Goal: Transaction & Acquisition: Download file/media

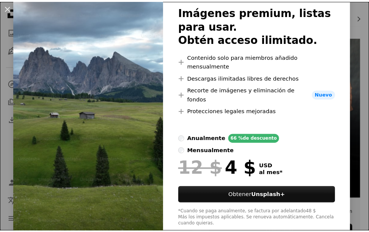
scroll to position [53, 0]
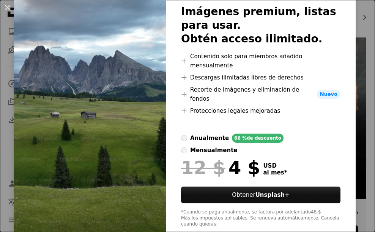
click at [125, 95] on img at bounding box center [90, 104] width 152 height 277
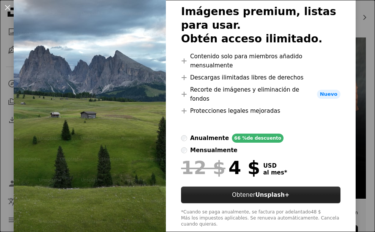
click at [232, 187] on button "Obtener Unsplash+" at bounding box center [260, 195] width 159 height 17
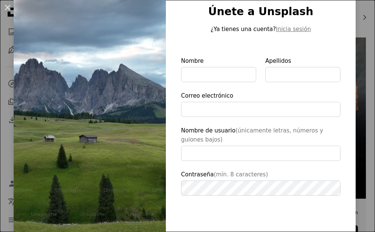
click at [73, 69] on img at bounding box center [90, 127] width 152 height 322
click at [105, 22] on img at bounding box center [90, 127] width 152 height 322
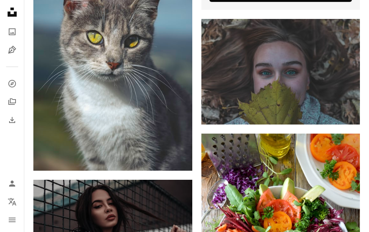
scroll to position [417, 0]
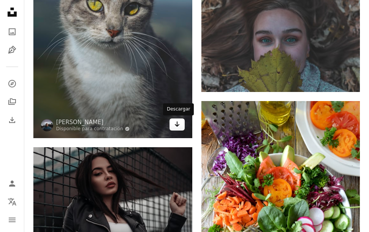
click at [175, 122] on icon "Arrow pointing down" at bounding box center [177, 124] width 6 height 9
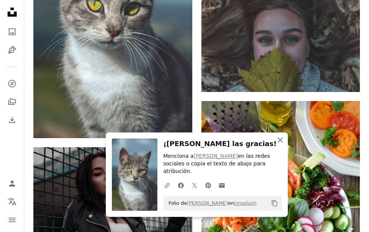
click at [281, 145] on icon "An X shape" at bounding box center [280, 140] width 9 height 9
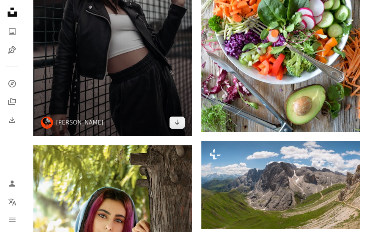
scroll to position [644, 0]
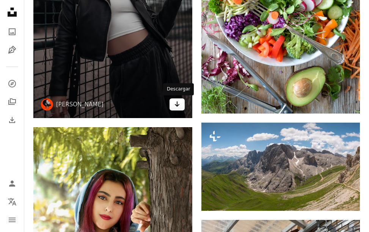
click at [179, 102] on icon "Arrow pointing down" at bounding box center [177, 104] width 6 height 9
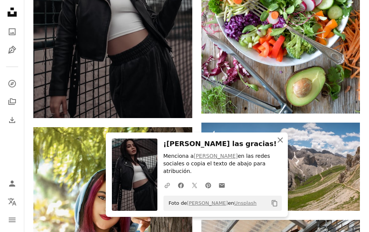
click at [280, 145] on icon "An X shape" at bounding box center [280, 140] width 9 height 9
